Goal: Task Accomplishment & Management: Complete application form

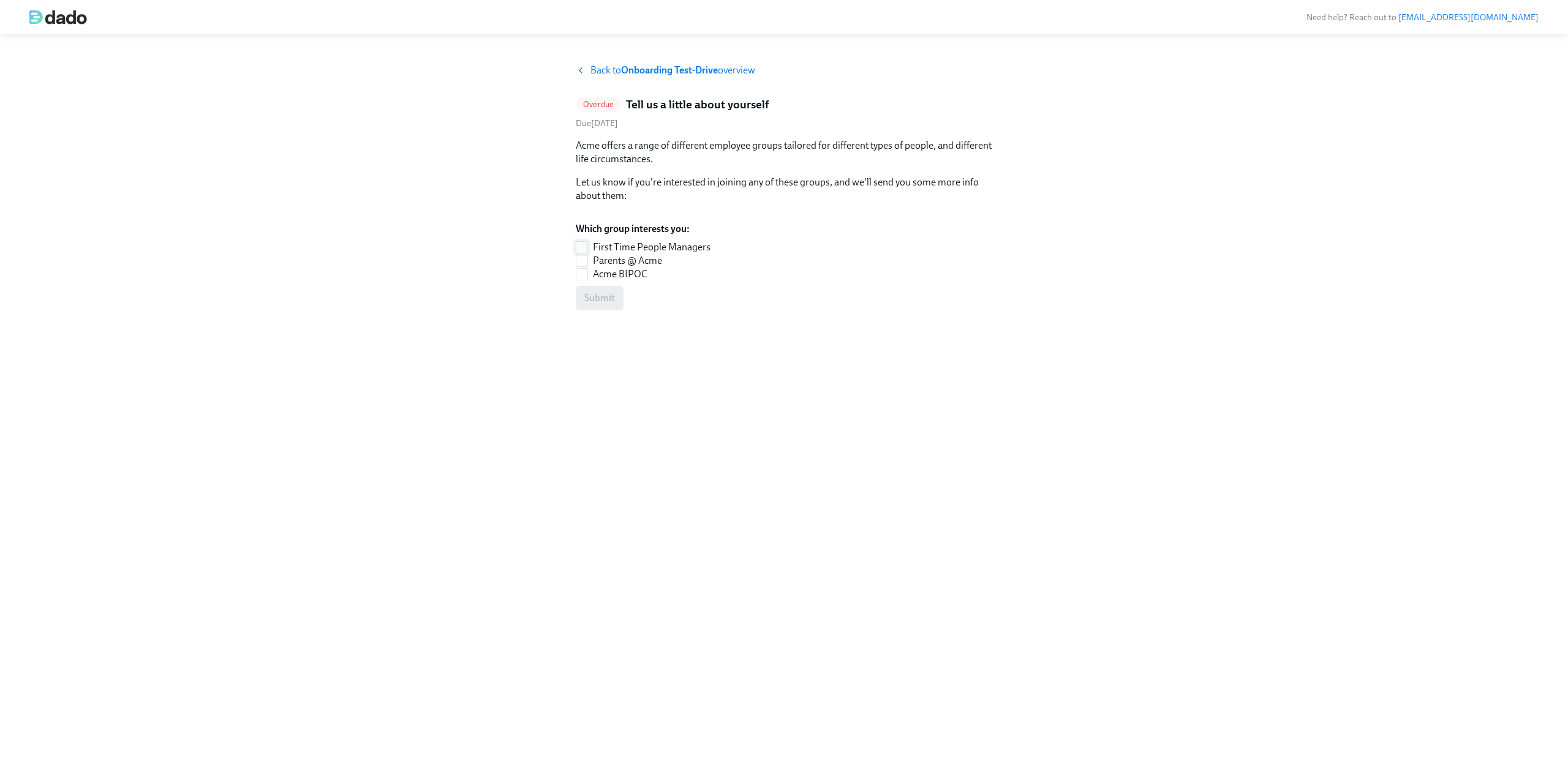
click at [584, 253] on span at bounding box center [581, 247] width 13 height 13
click at [584, 253] on input "First Time People Managers" at bounding box center [581, 246] width 11 height 11
click at [609, 305] on span "Submit" at bounding box center [600, 298] width 31 height 13
checkbox input "true"
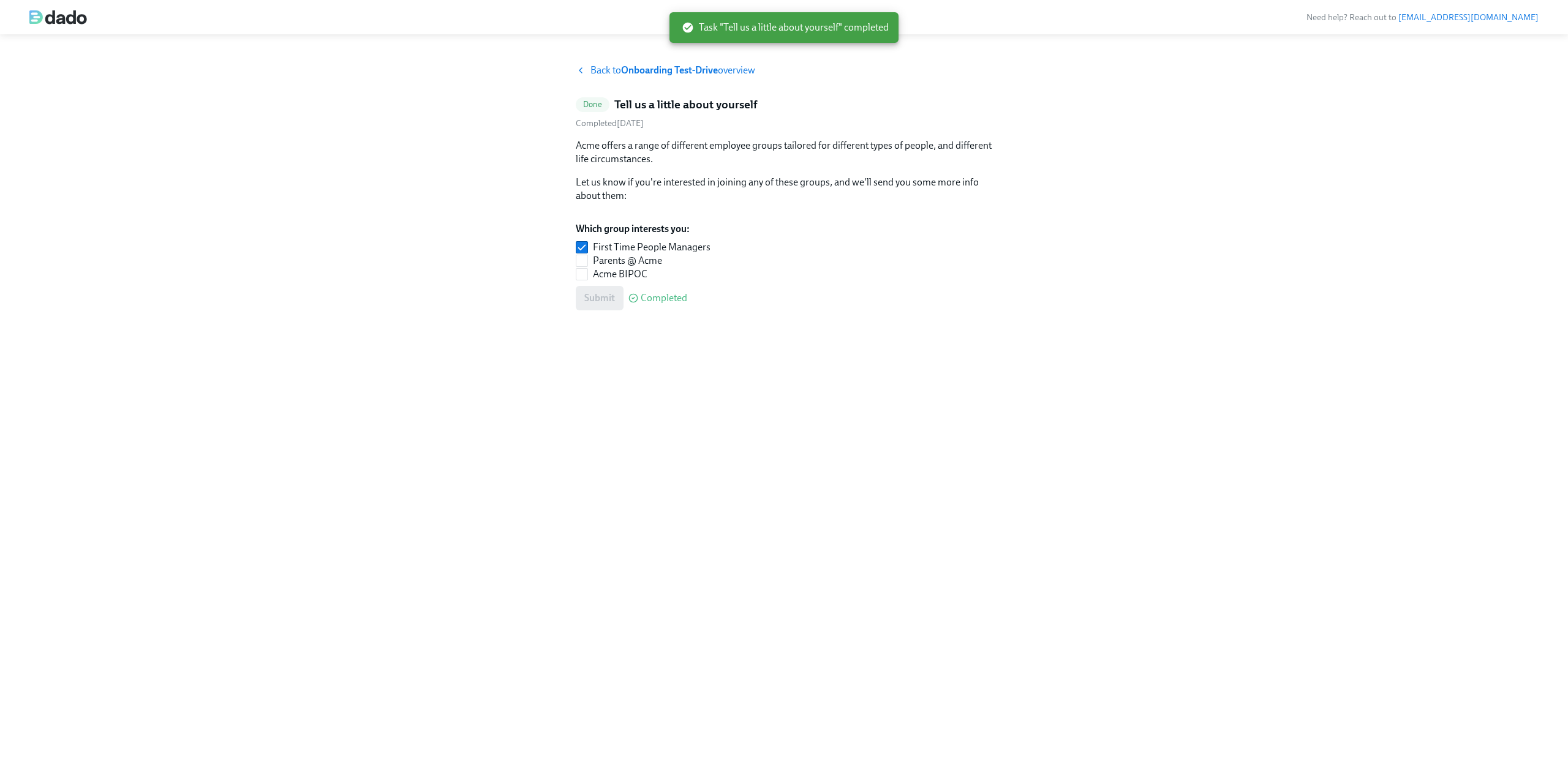
click at [624, 78] on div "Back to Onboarding Test-Drive overview Done Tell us a little about yourself Com…" at bounding box center [783, 406] width 416 height 685
click at [626, 70] on strong "Onboarding Test-Drive" at bounding box center [670, 70] width 97 height 12
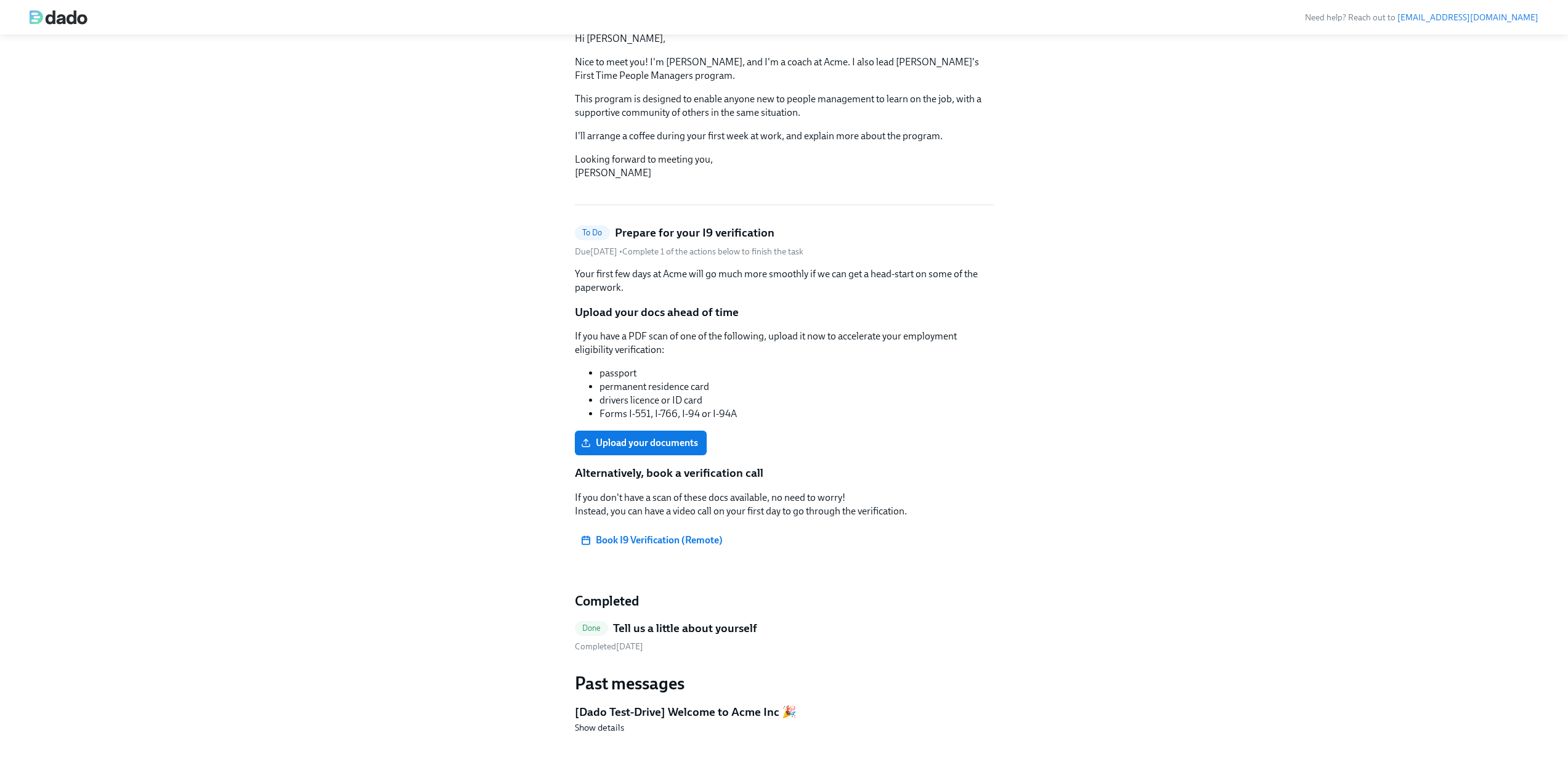
scroll to position [422, 0]
click at [665, 437] on span "Upload your documents" at bounding box center [640, 443] width 114 height 13
click at [0, 0] on input "Upload your documents" at bounding box center [0, 0] width 0 height 0
